Goal: Find specific page/section: Find specific page/section

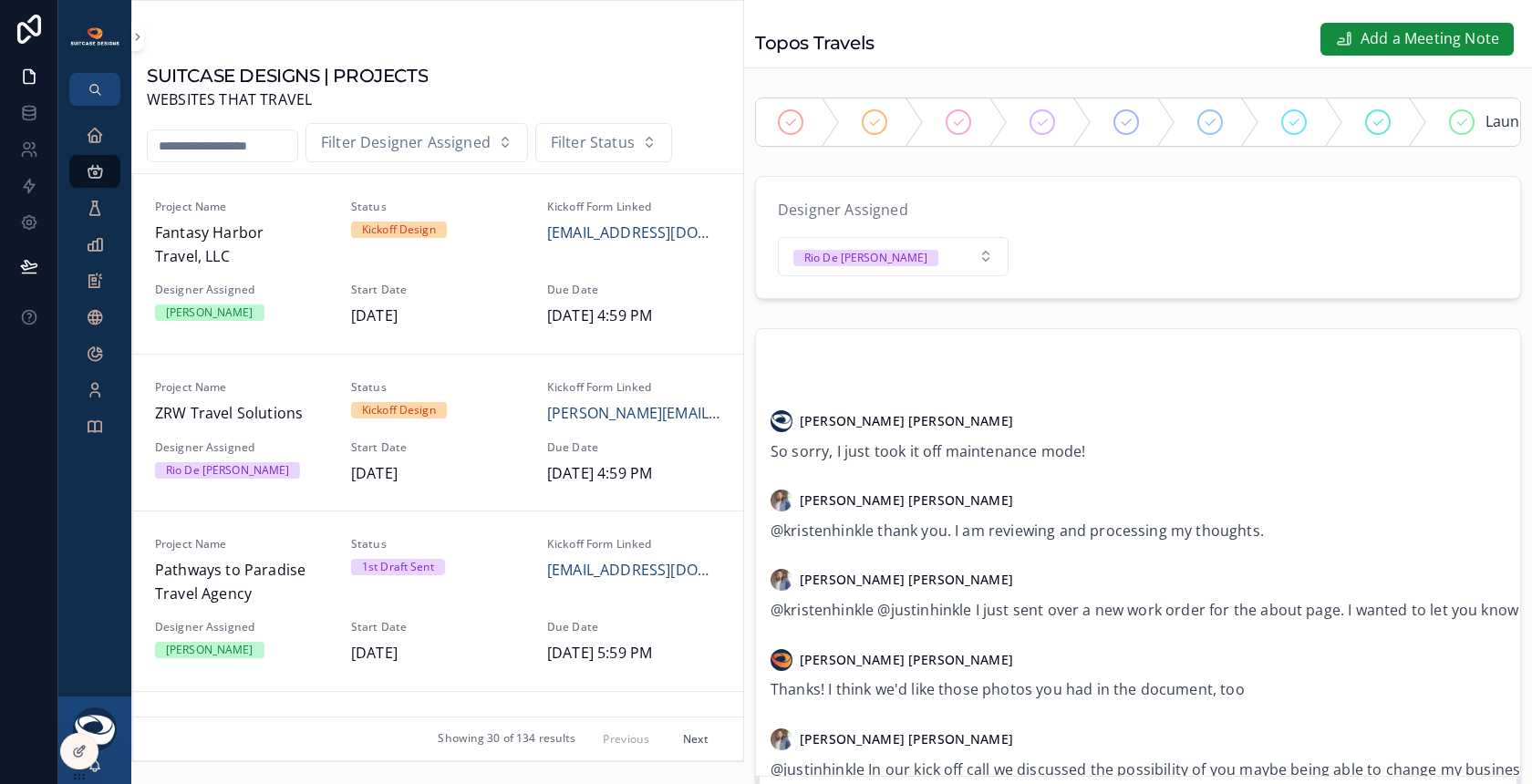
scroll to position [1659, 0]
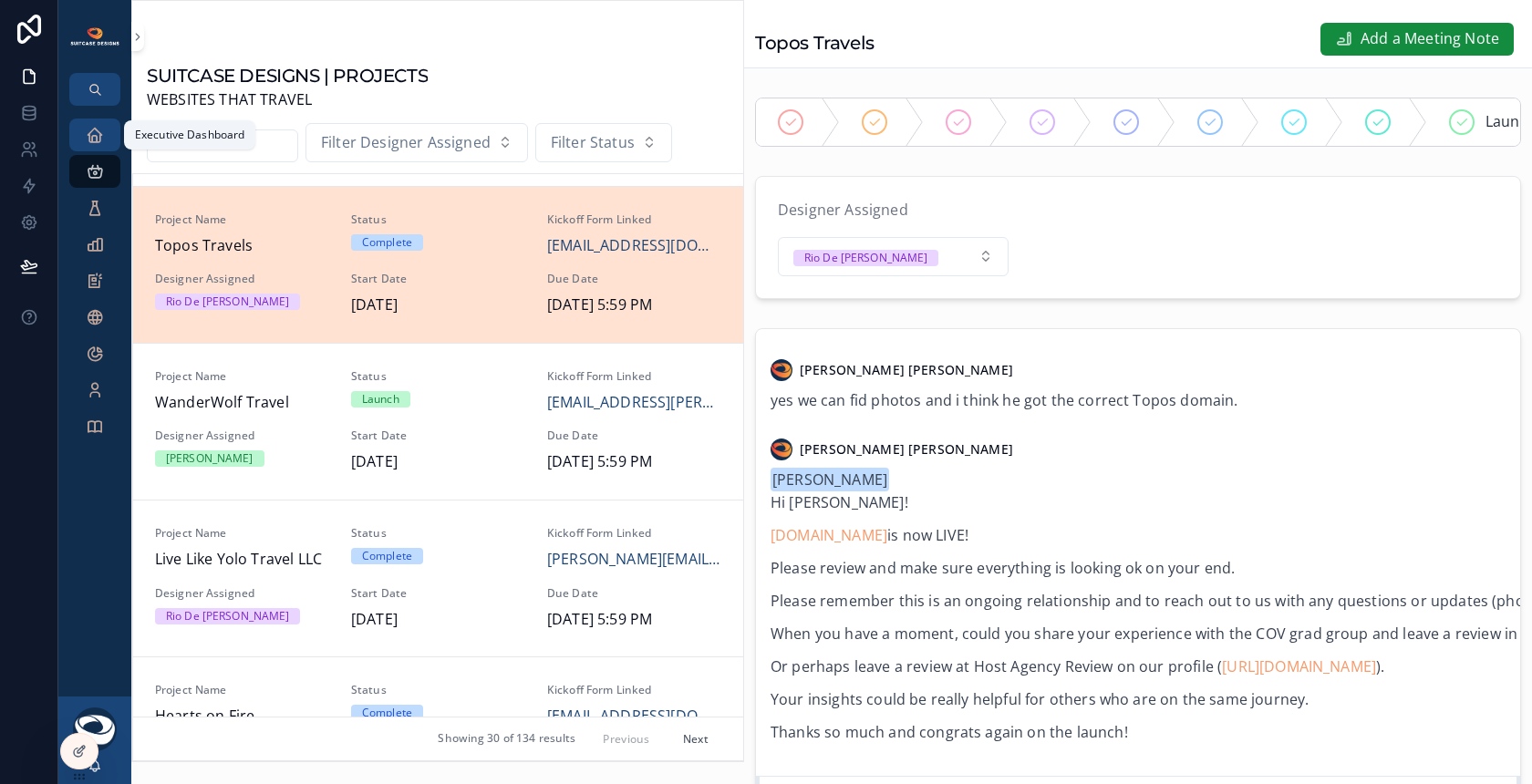
click at [79, 145] on link "Executive Dashboard" at bounding box center [94, 135] width 51 height 32
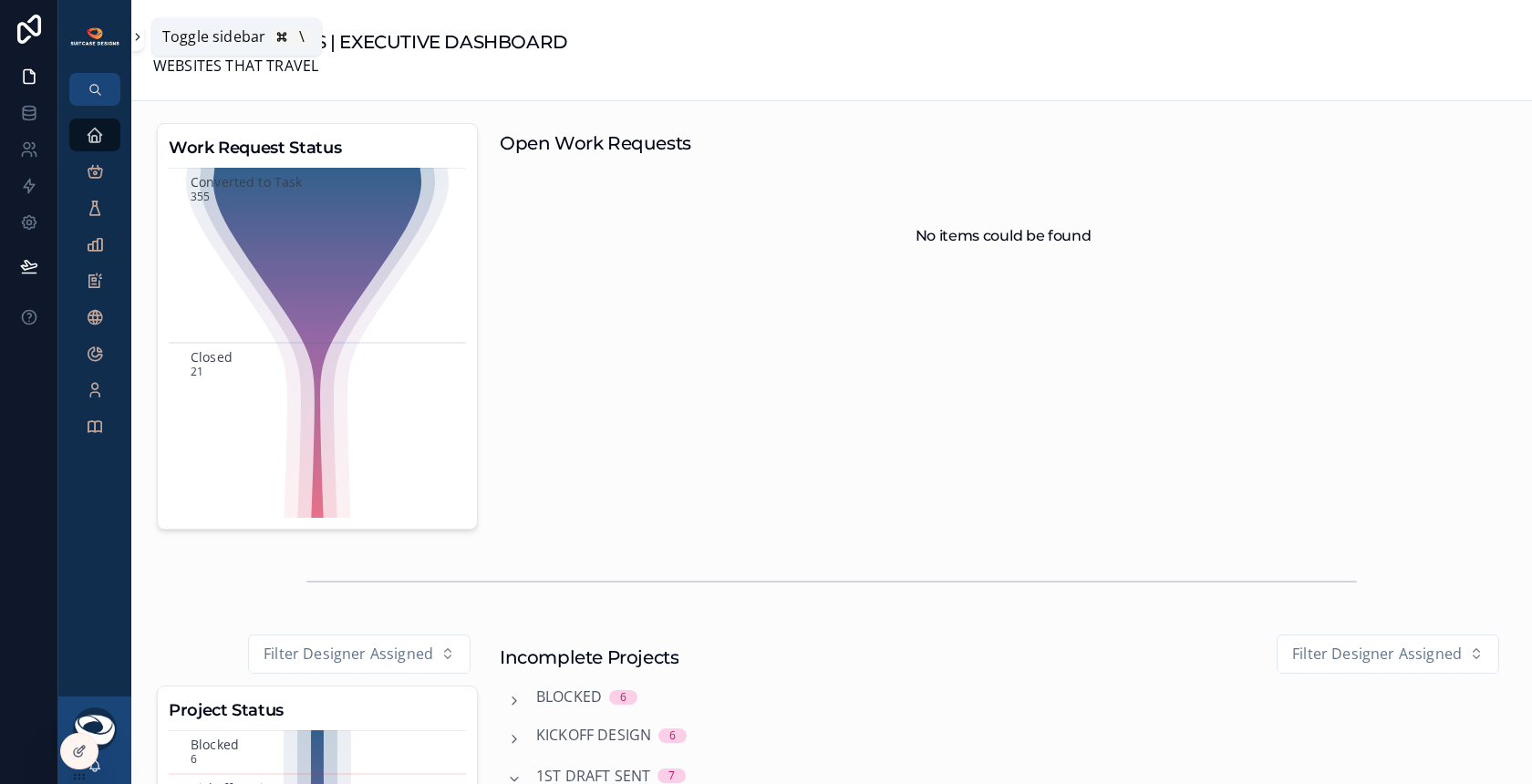
click at [135, 42] on icon "scrollable content" at bounding box center [137, 37] width 13 height 14
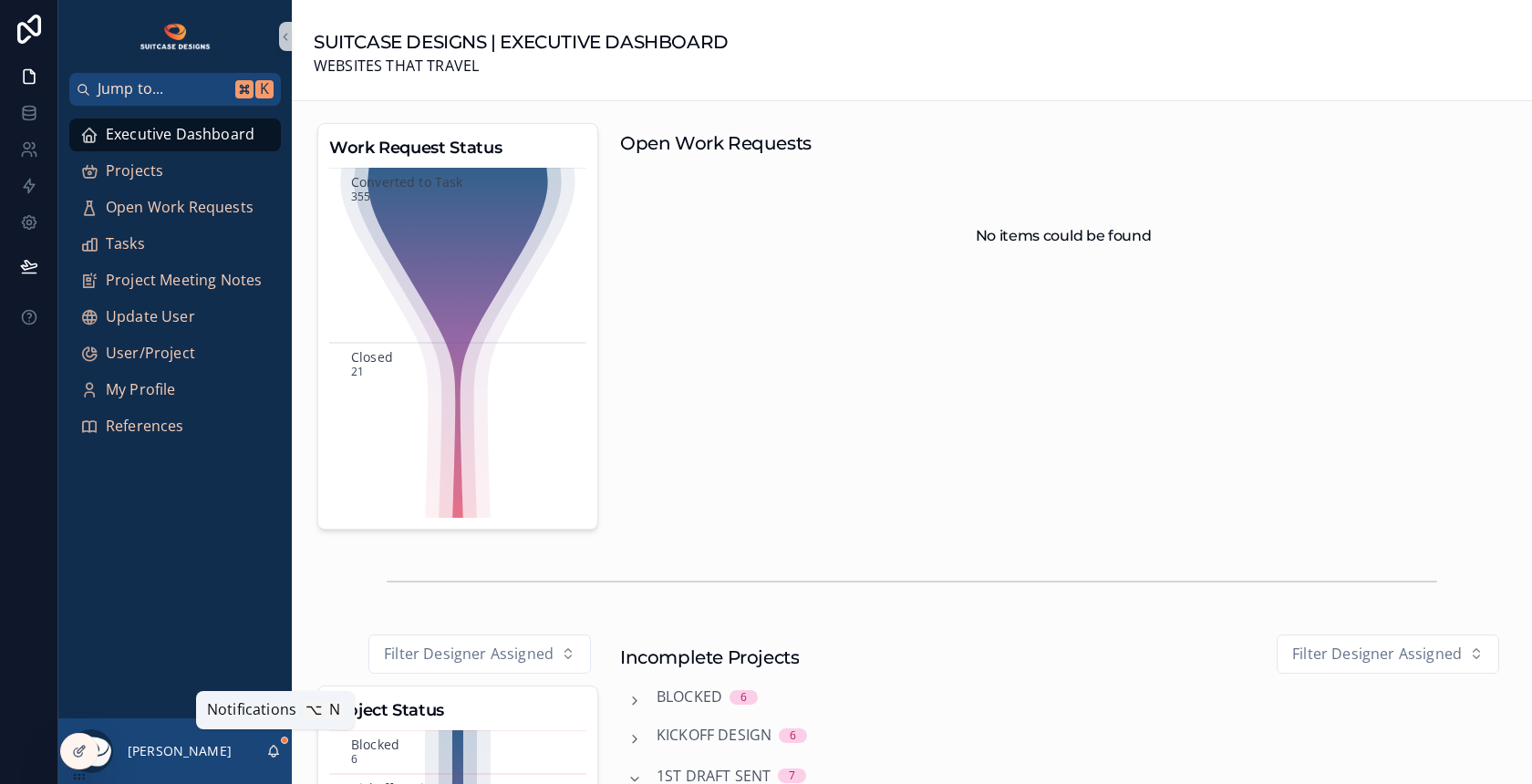
click at [276, 754] on icon "scrollable content" at bounding box center [274, 755] width 4 height 3
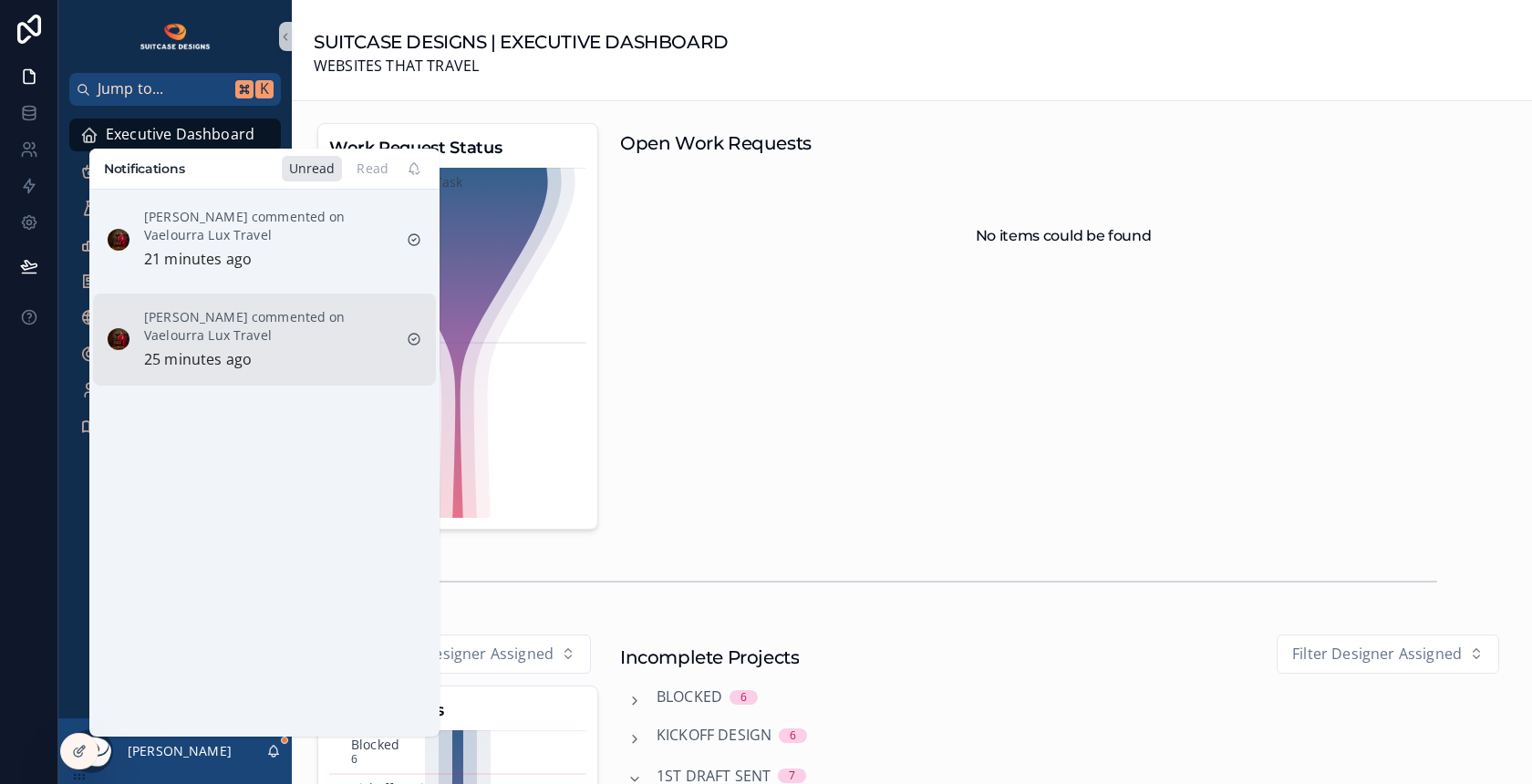
click at [318, 365] on div "LaMonica Harrison commented on Vaelourra Lux Travel 25 minutes ago" at bounding box center [268, 339] width 248 height 64
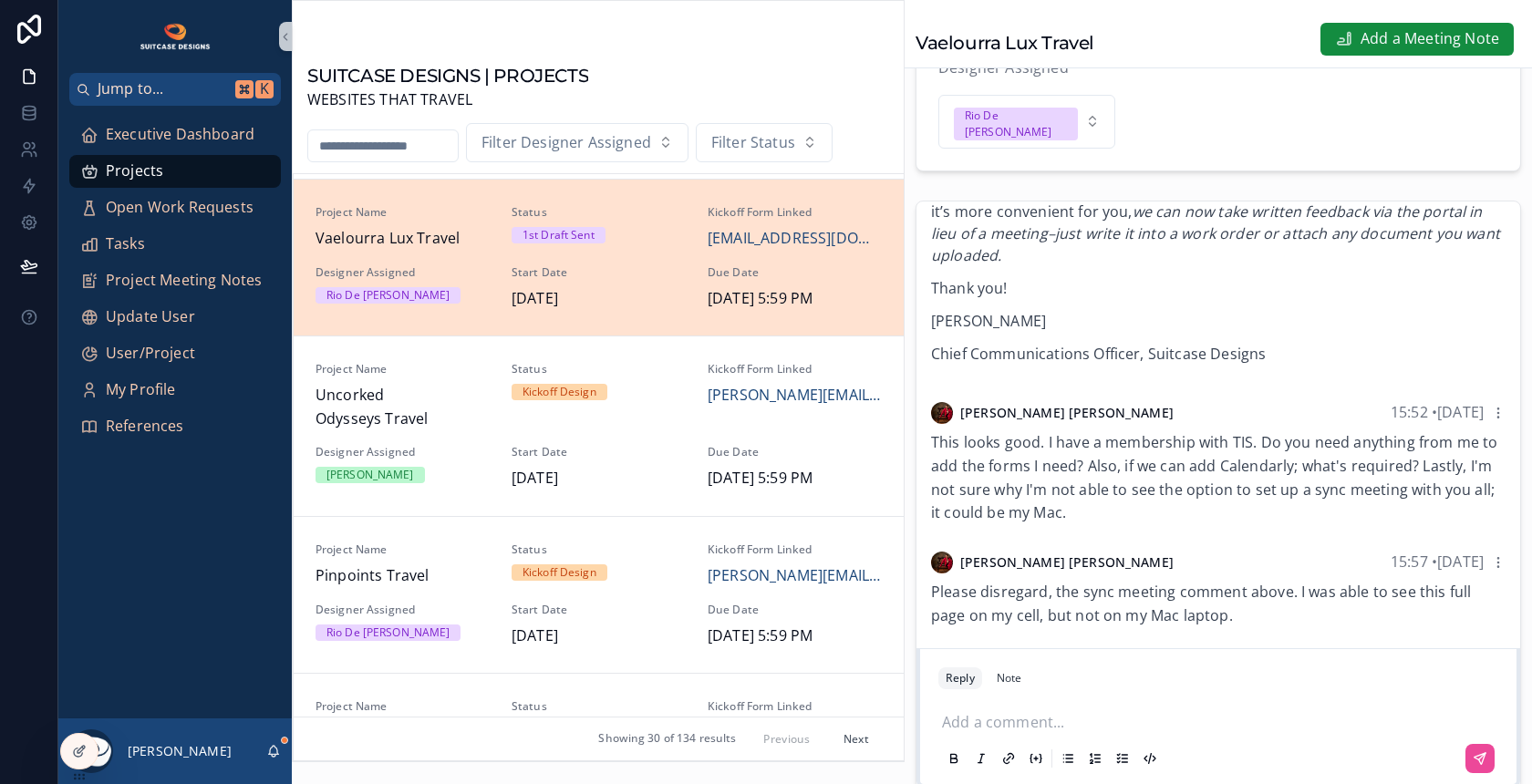
scroll to position [151, 0]
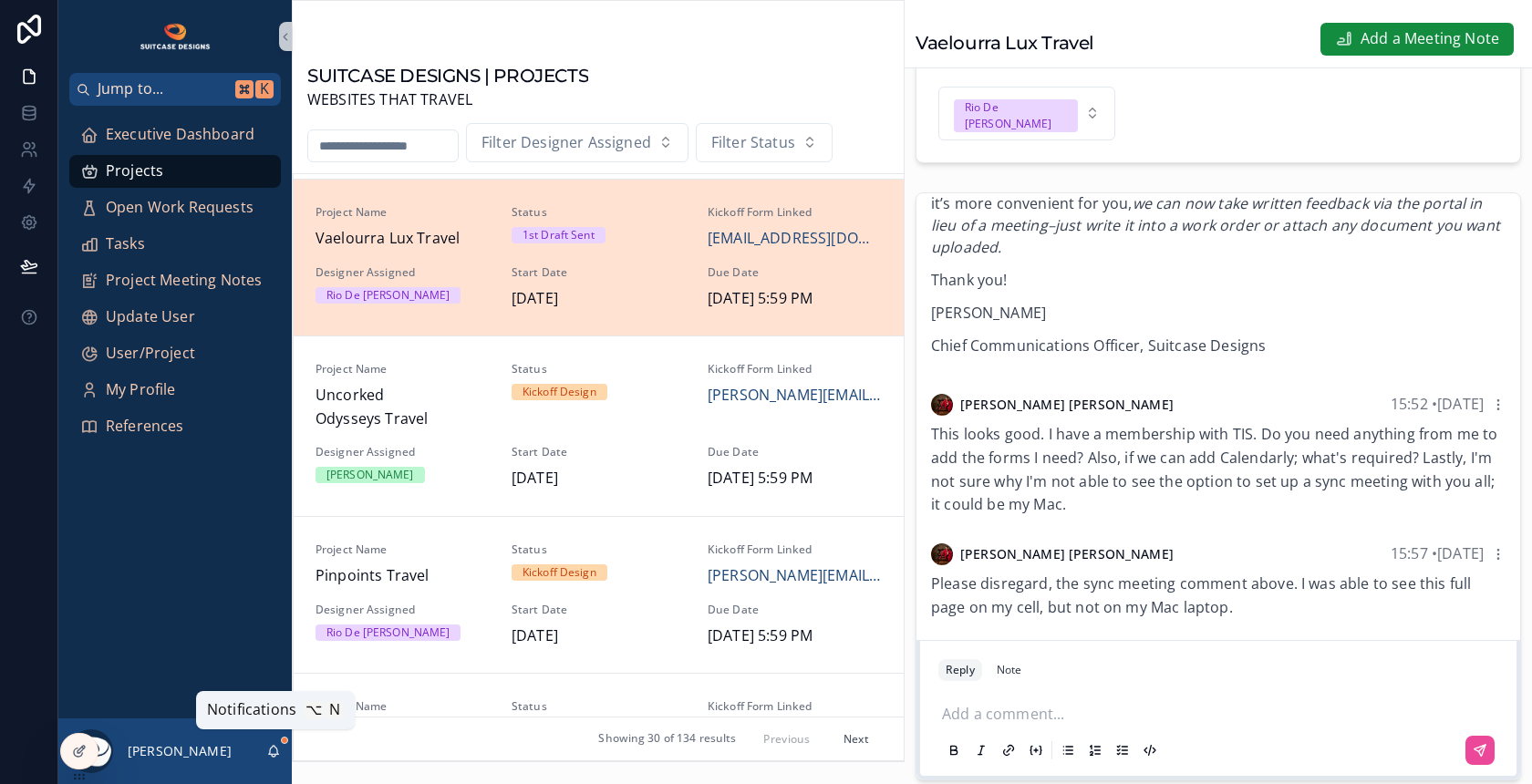
click at [272, 750] on icon "scrollable content" at bounding box center [274, 751] width 15 height 15
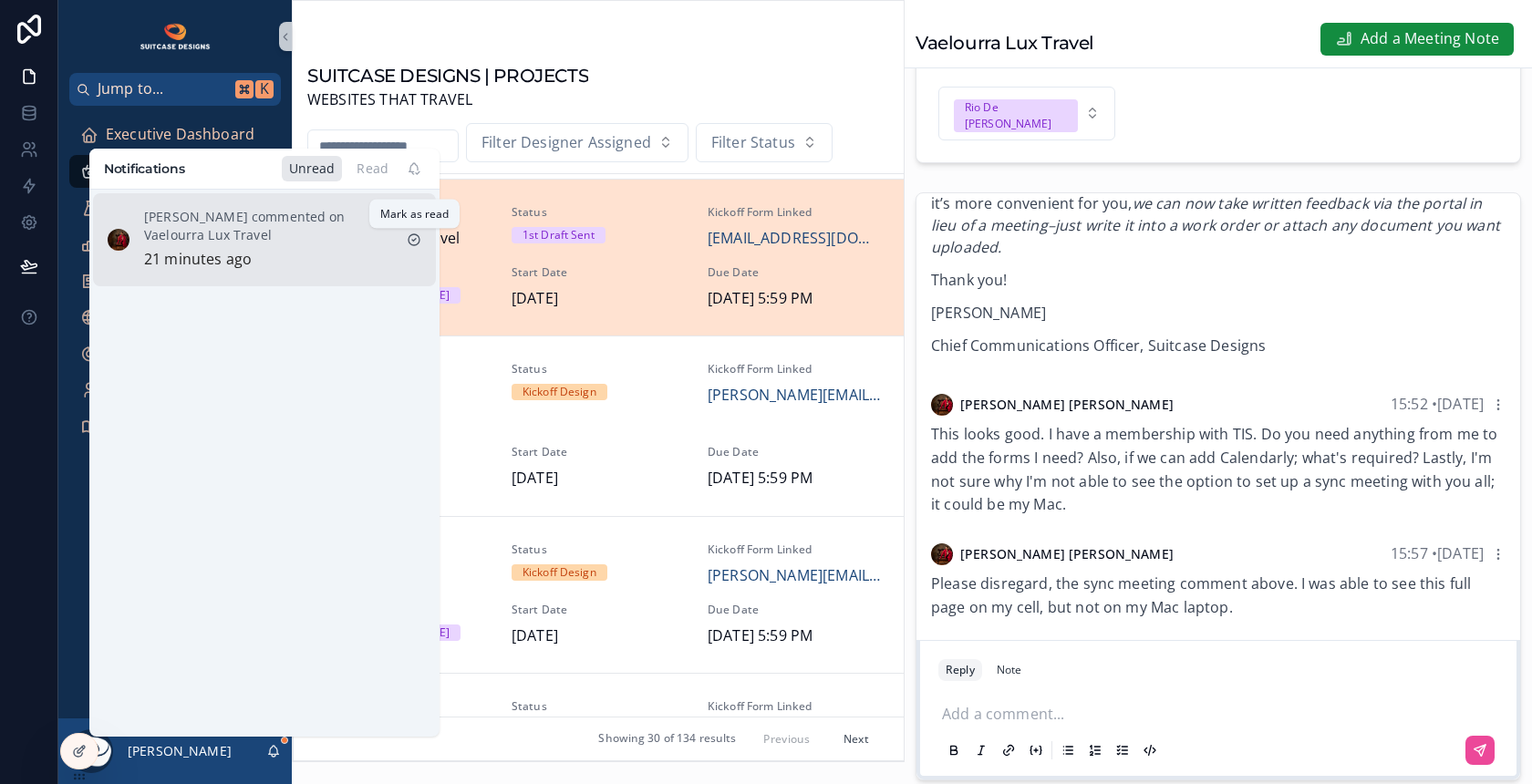
click at [412, 242] on icon "scrollable content" at bounding box center [413, 239] width 15 height 15
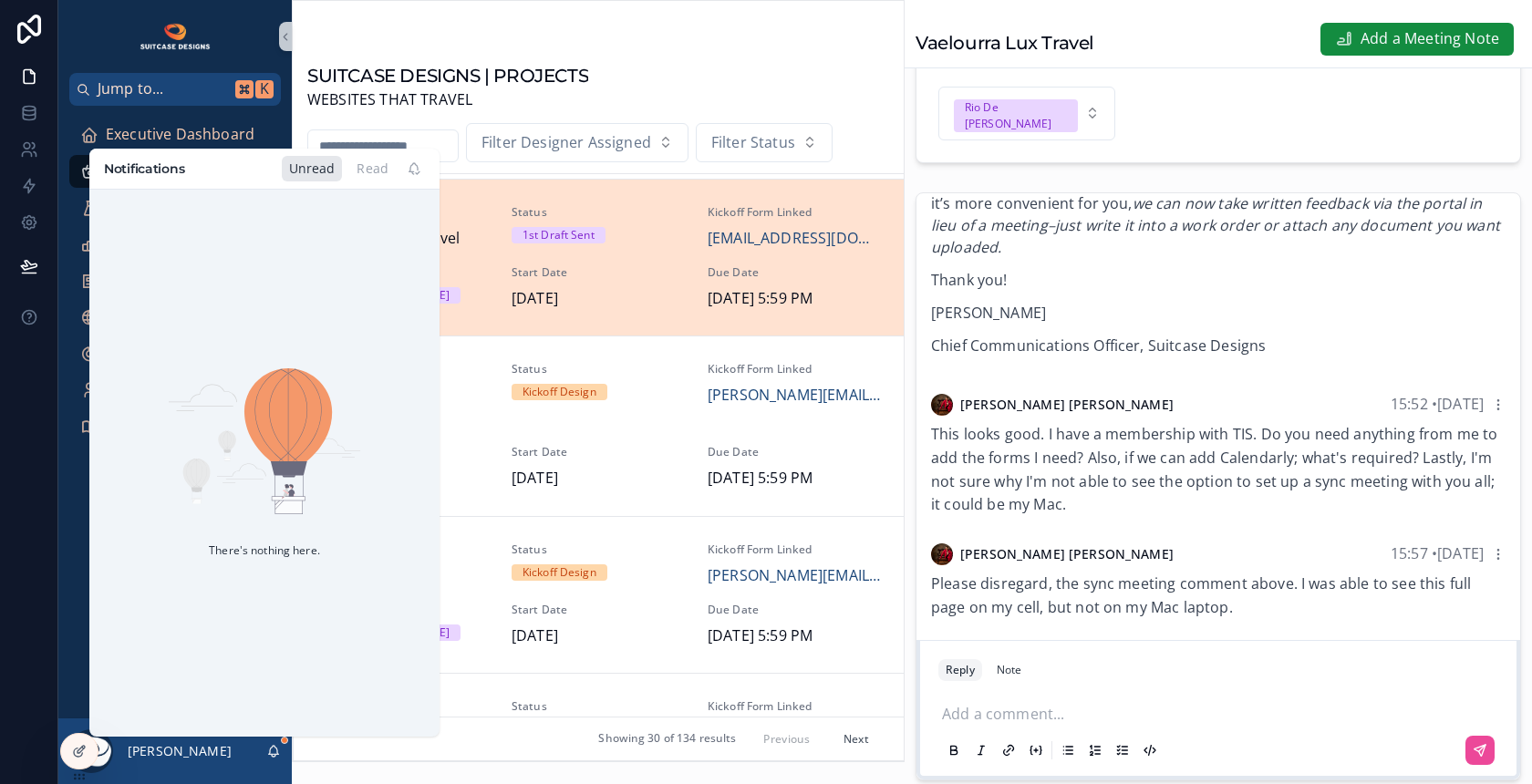
click at [70, 617] on div "Executive Dashboard Projects Open Work Requests Tasks Project Meeting Notes Upd…" at bounding box center [174, 412] width 233 height 613
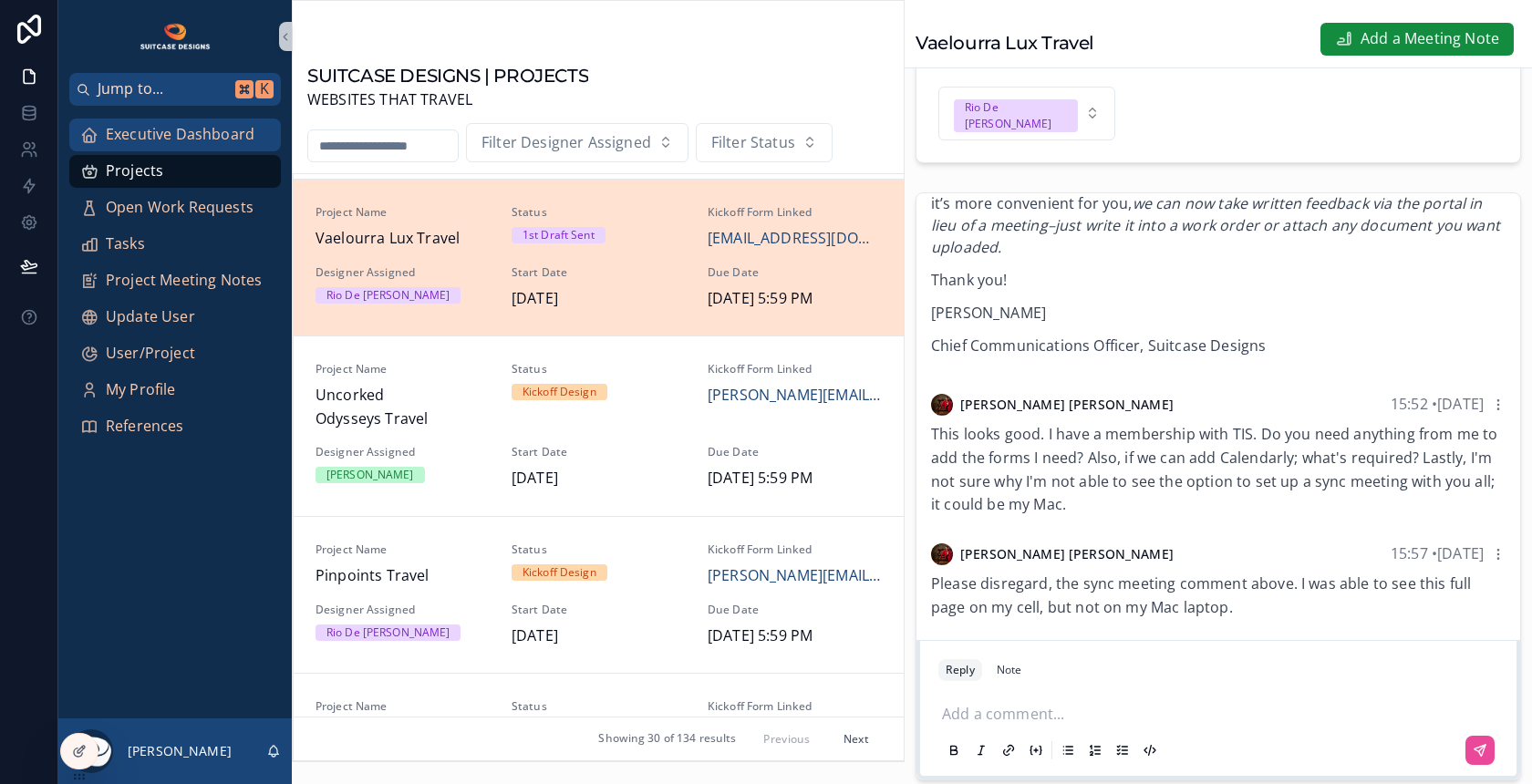
click at [196, 128] on span "Executive Dashboard" at bounding box center [180, 135] width 149 height 24
